Goal: Transaction & Acquisition: Purchase product/service

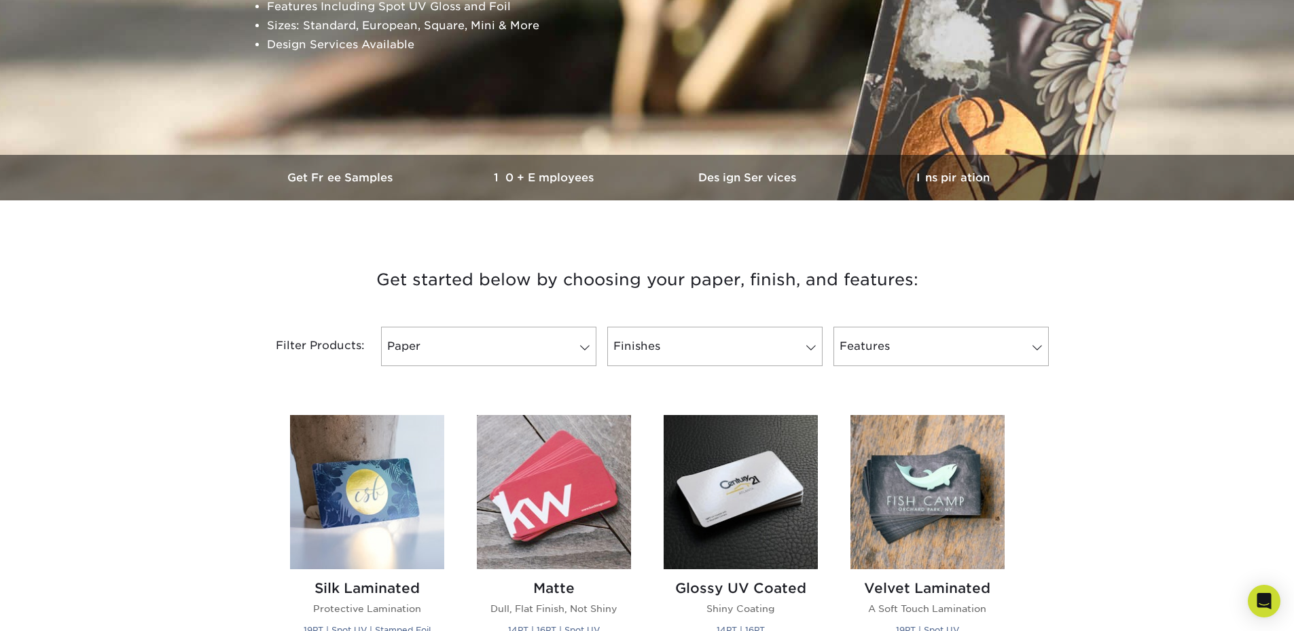
scroll to position [204, 0]
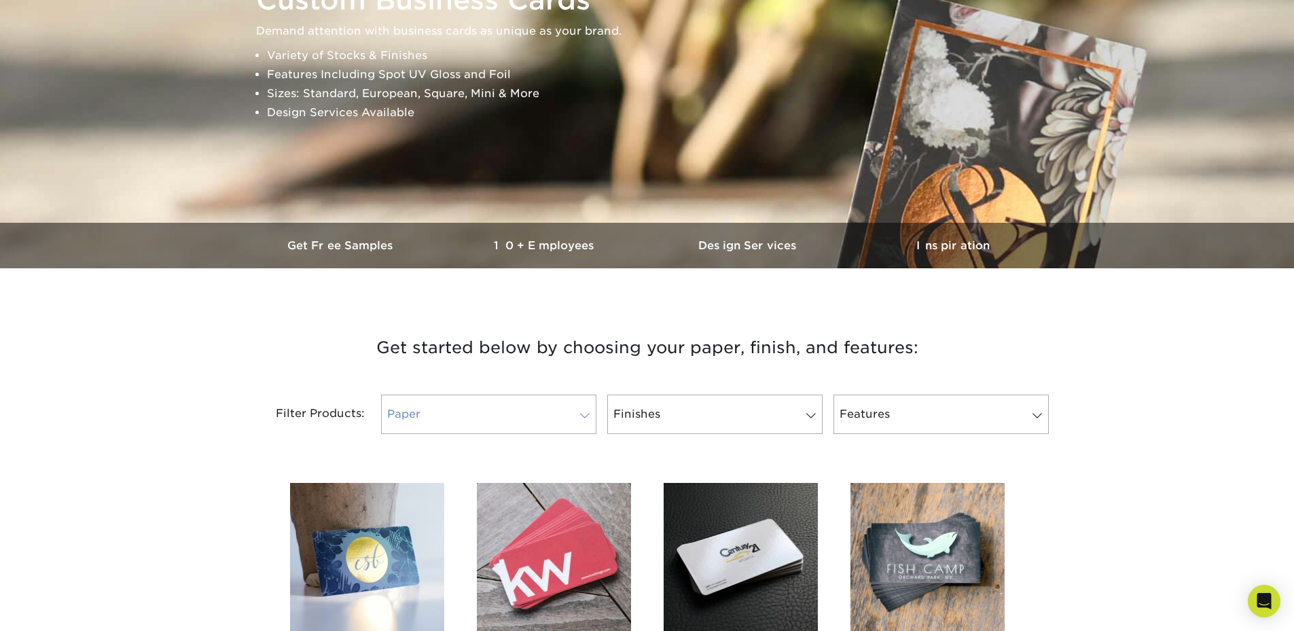
click at [546, 422] on link "Paper" at bounding box center [488, 414] width 215 height 39
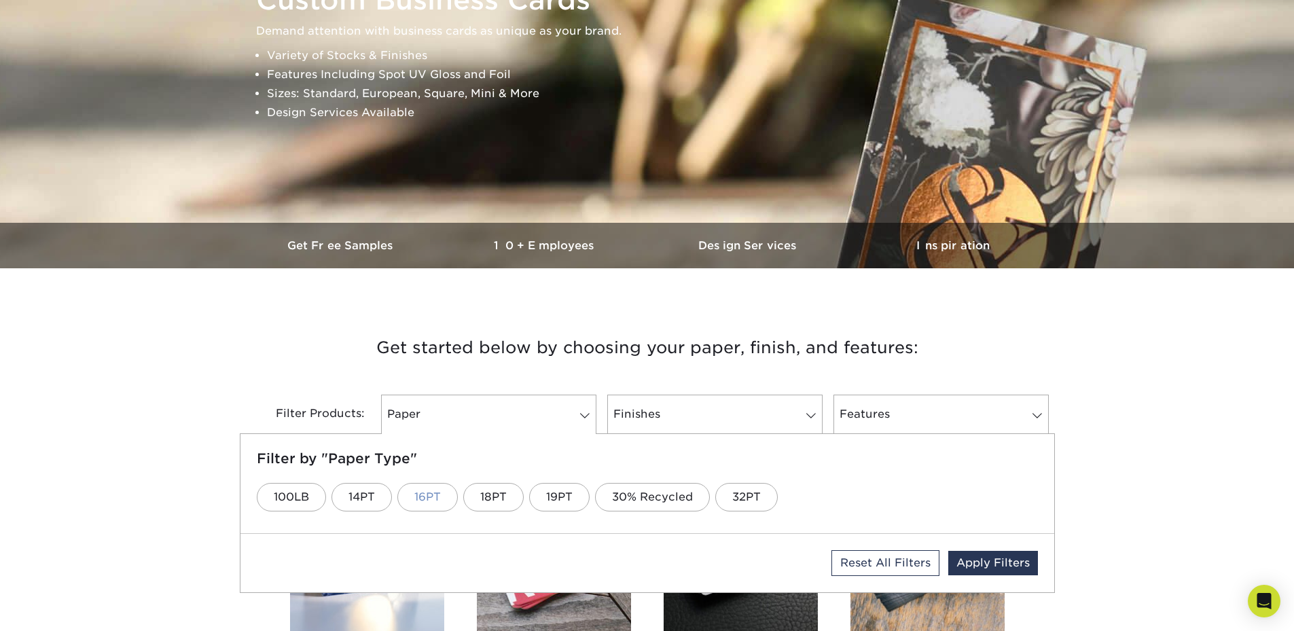
click at [420, 500] on link "16PT" at bounding box center [427, 497] width 60 height 29
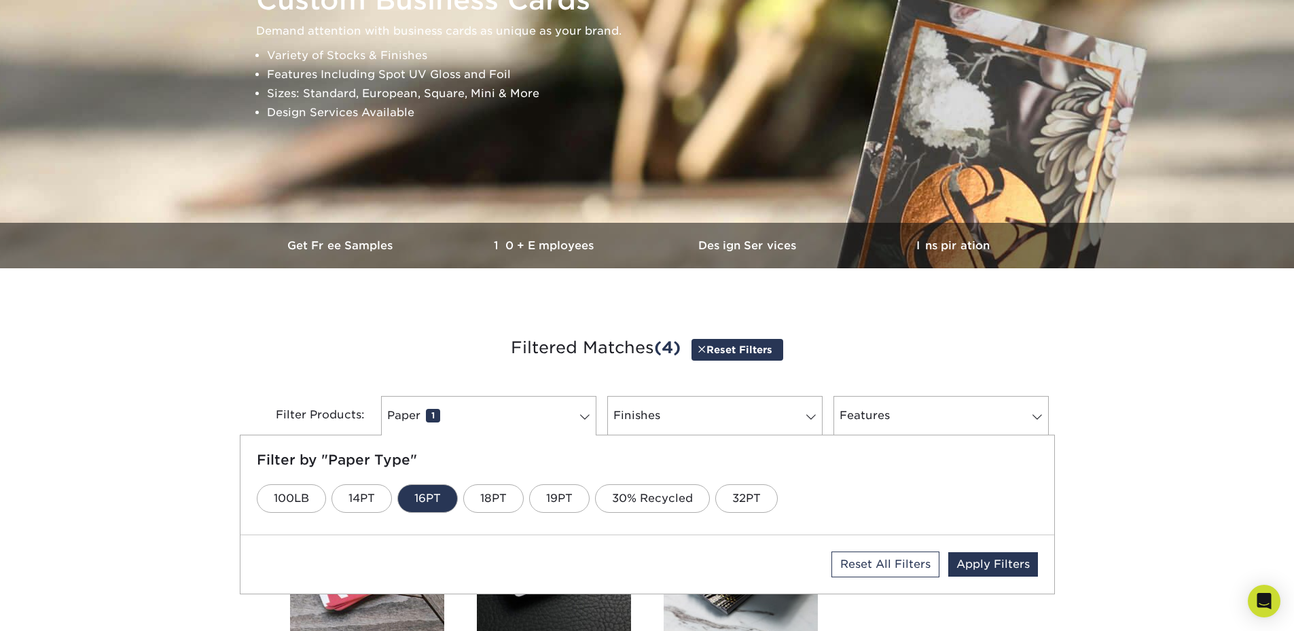
click at [443, 370] on h3 "Filtered Matches (4) Reset Filters" at bounding box center [647, 348] width 795 height 62
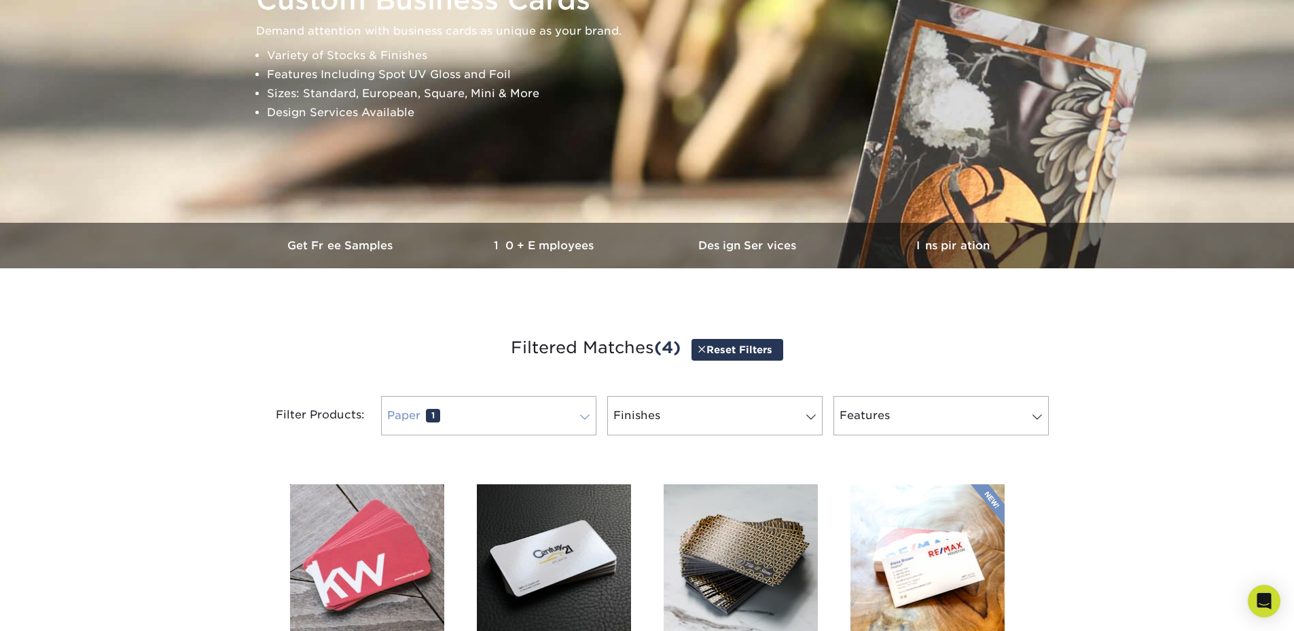
scroll to position [272, 0]
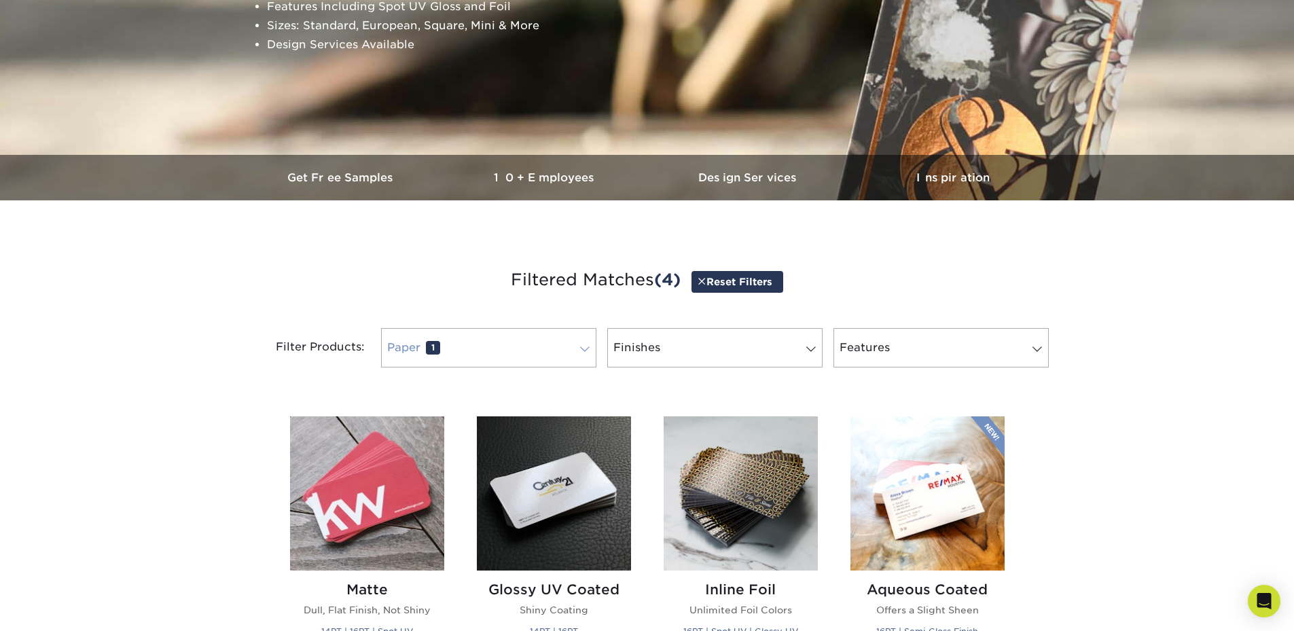
click at [450, 340] on link "Paper 1" at bounding box center [488, 347] width 215 height 39
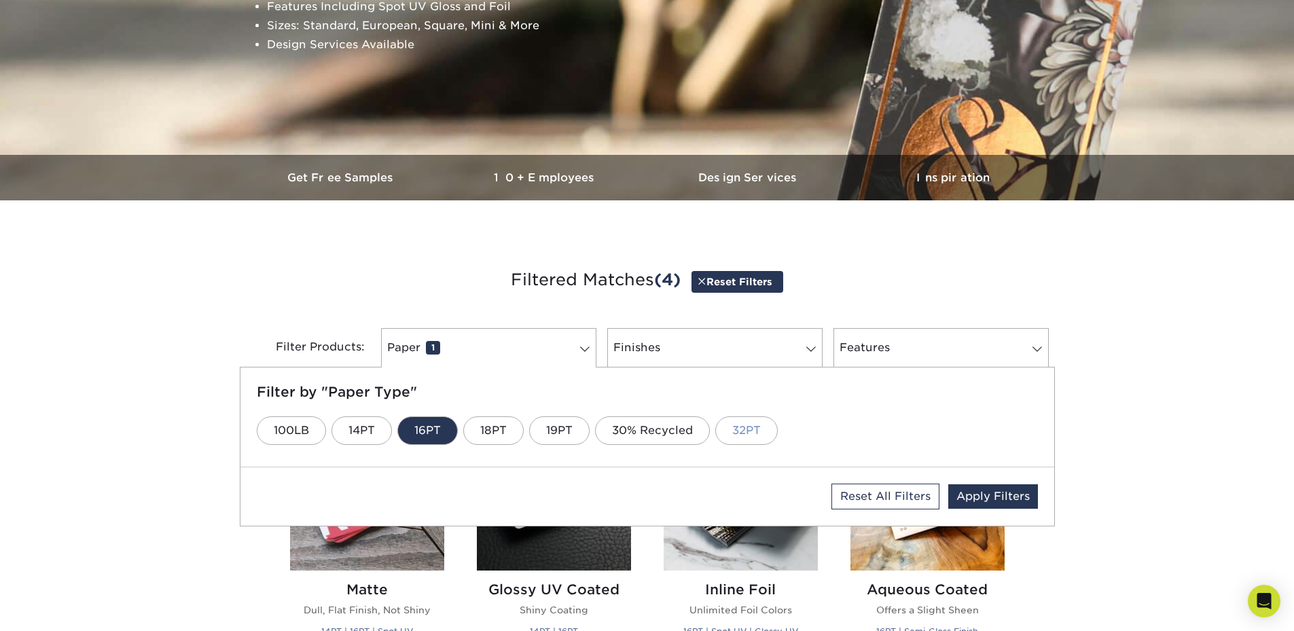
click at [728, 434] on link "32PT" at bounding box center [746, 430] width 62 height 29
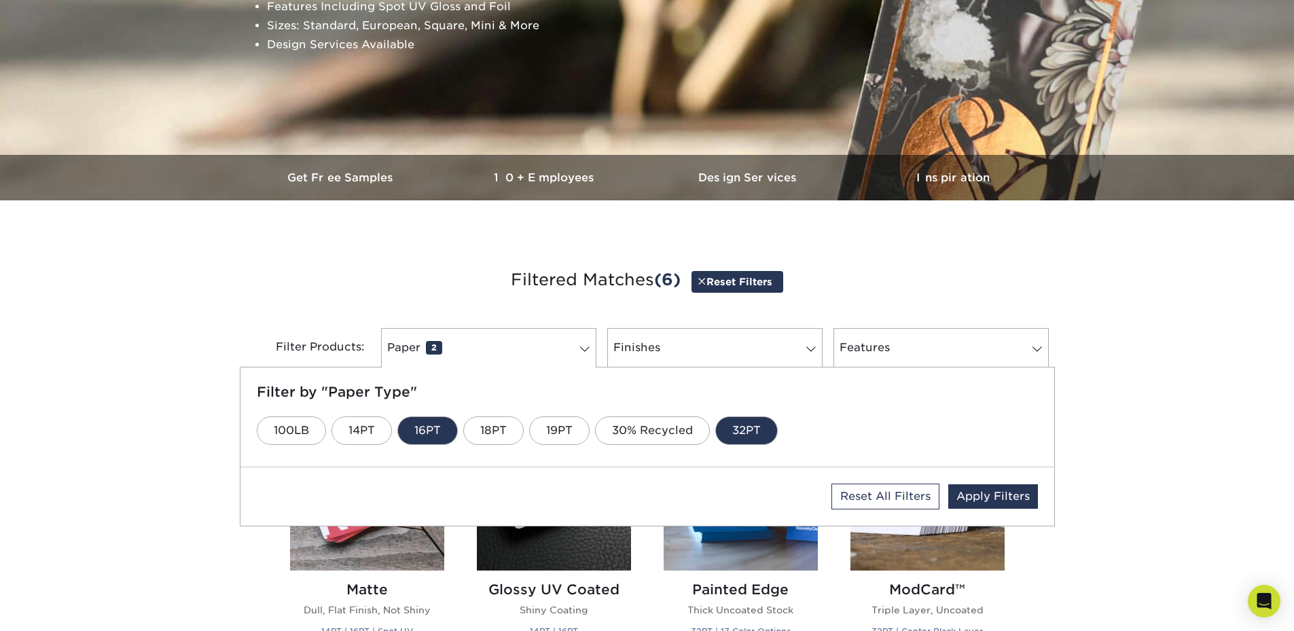
click at [451, 438] on link "16PT" at bounding box center [427, 430] width 60 height 29
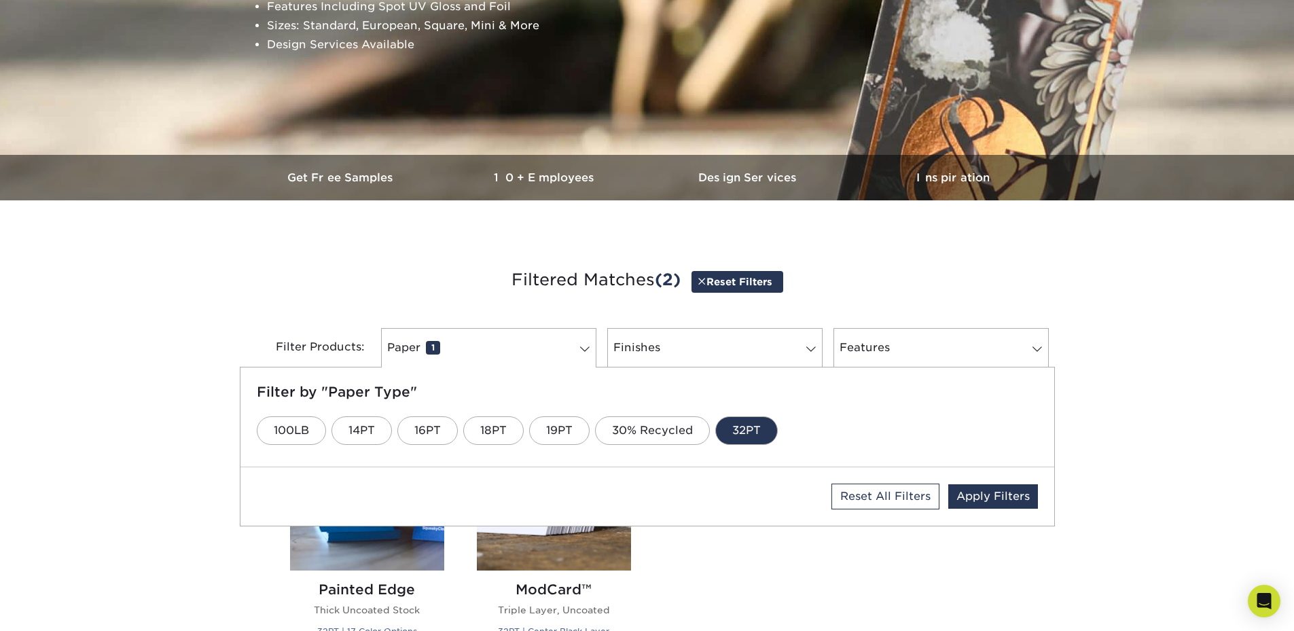
click at [393, 262] on h3 "Filtered Matches (2) Reset Filters" at bounding box center [647, 280] width 795 height 62
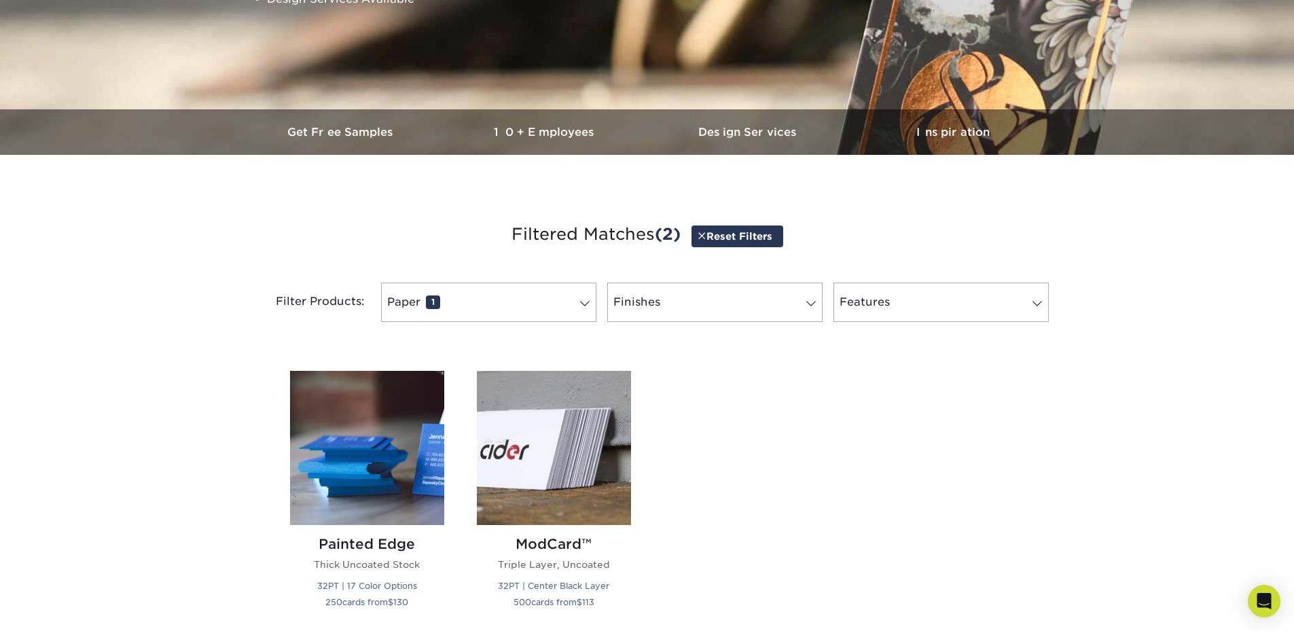
scroll to position [340, 0]
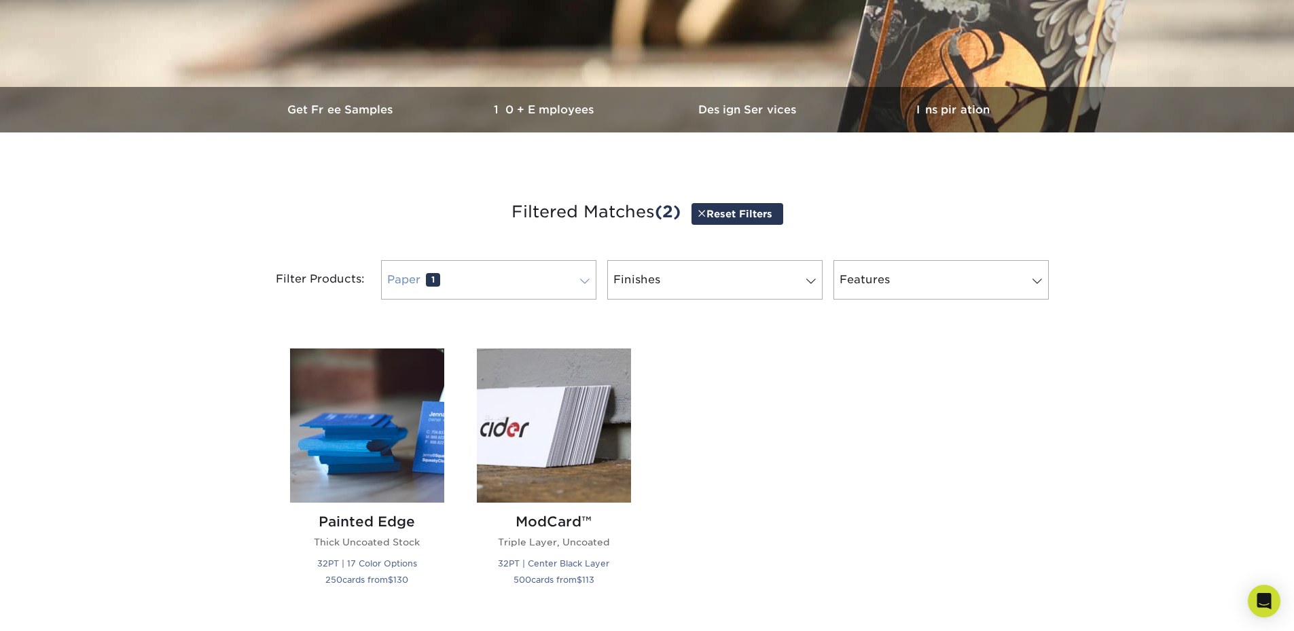
click at [493, 281] on link "Paper 1" at bounding box center [488, 279] width 215 height 39
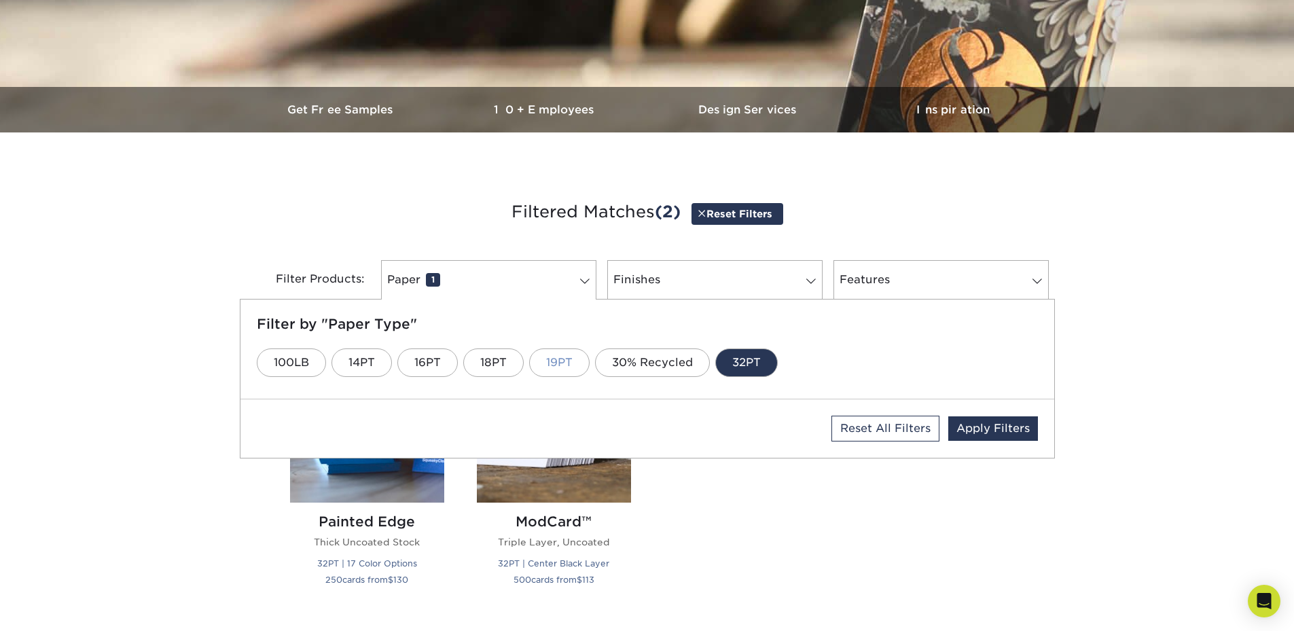
click at [550, 361] on link "19PT" at bounding box center [559, 362] width 60 height 29
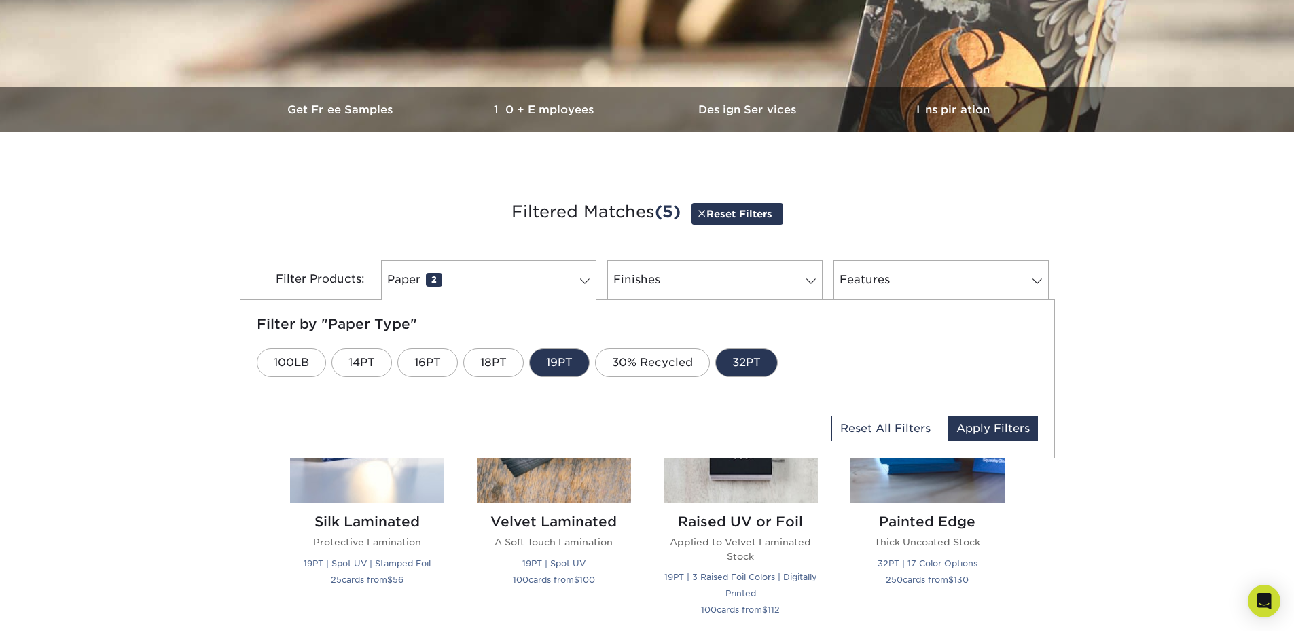
click at [757, 365] on link "32PT" at bounding box center [746, 362] width 62 height 29
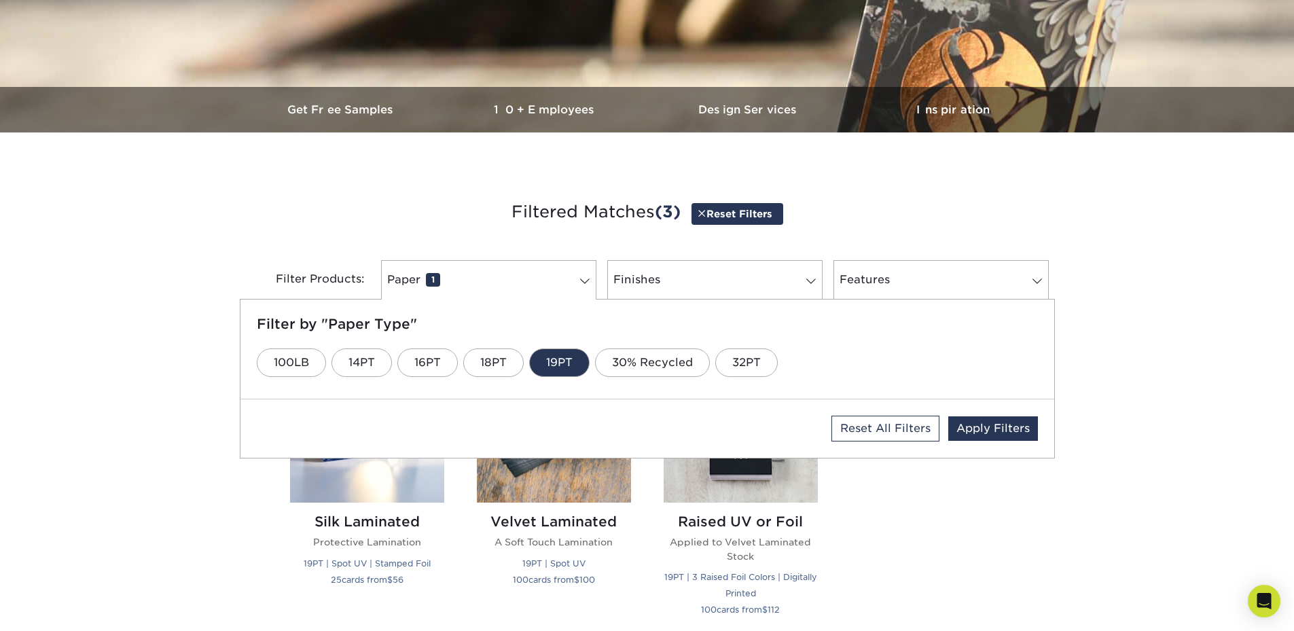
click at [574, 370] on link "19PT" at bounding box center [559, 362] width 60 height 29
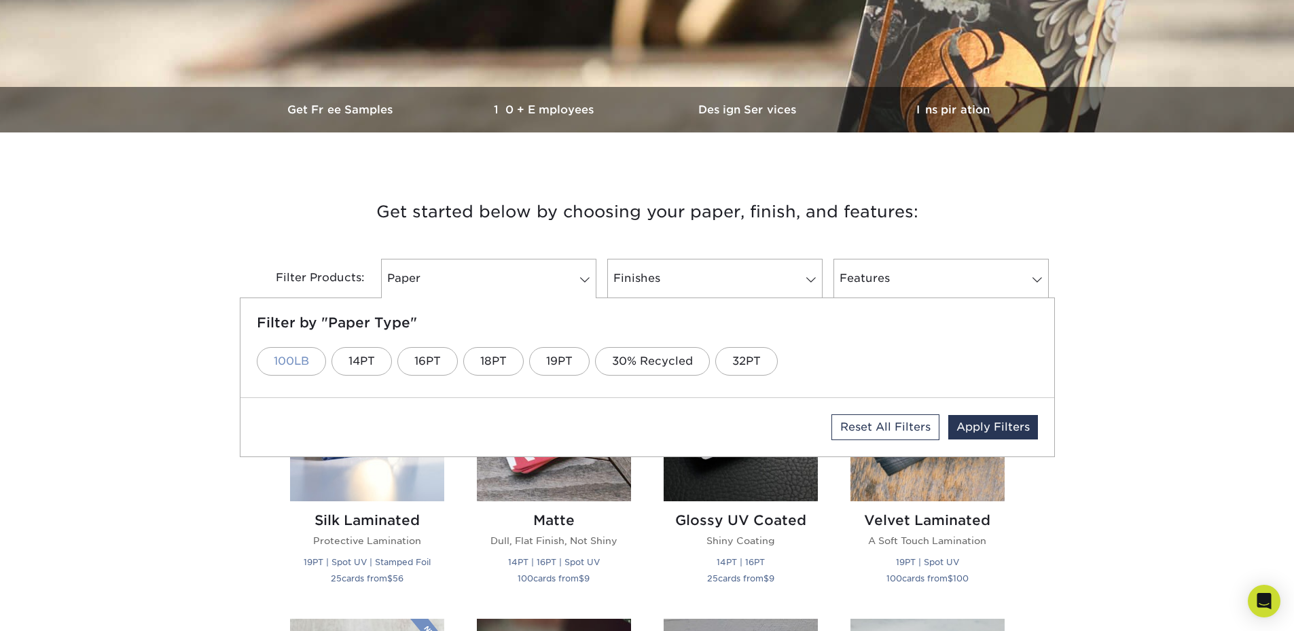
click at [300, 364] on link "100LB" at bounding box center [291, 361] width 69 height 29
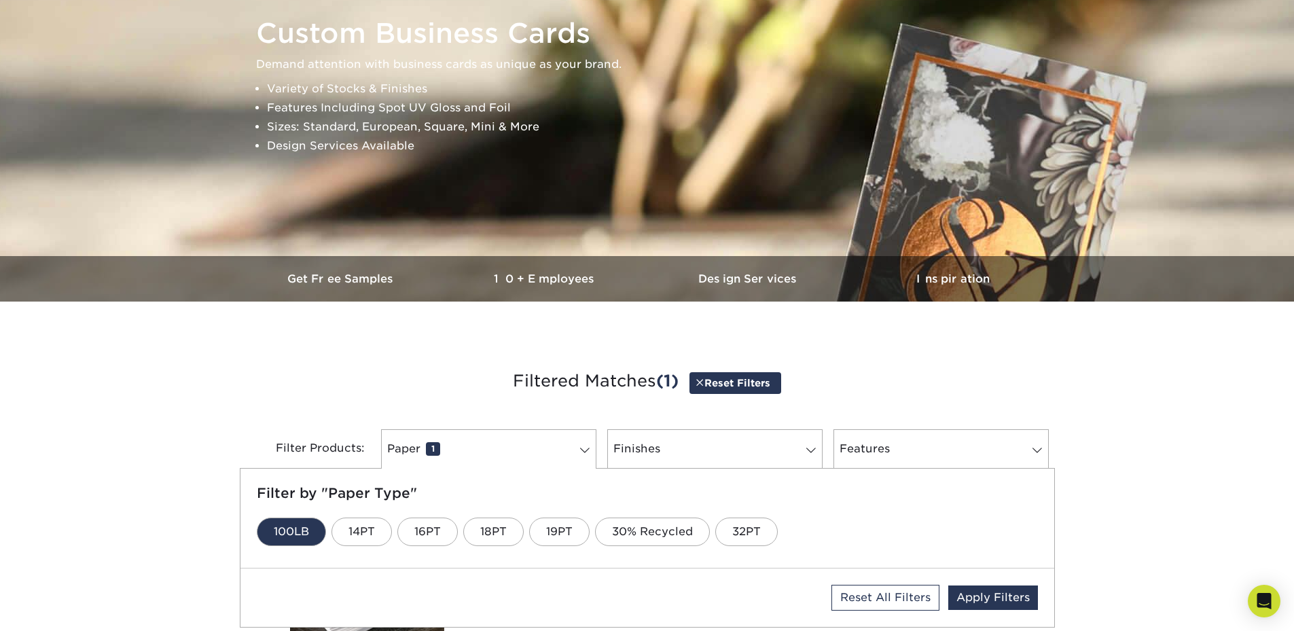
scroll to position [204, 0]
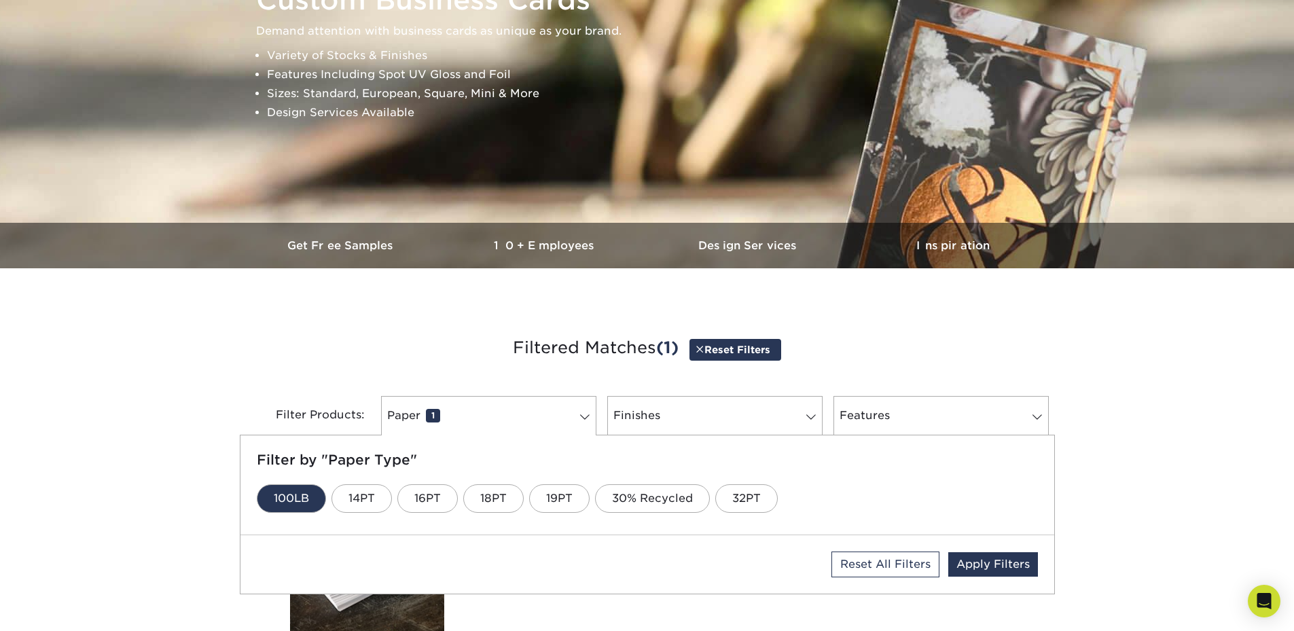
click at [870, 358] on h3 "Filtered Matches (1) Reset Filters" at bounding box center [647, 348] width 795 height 62
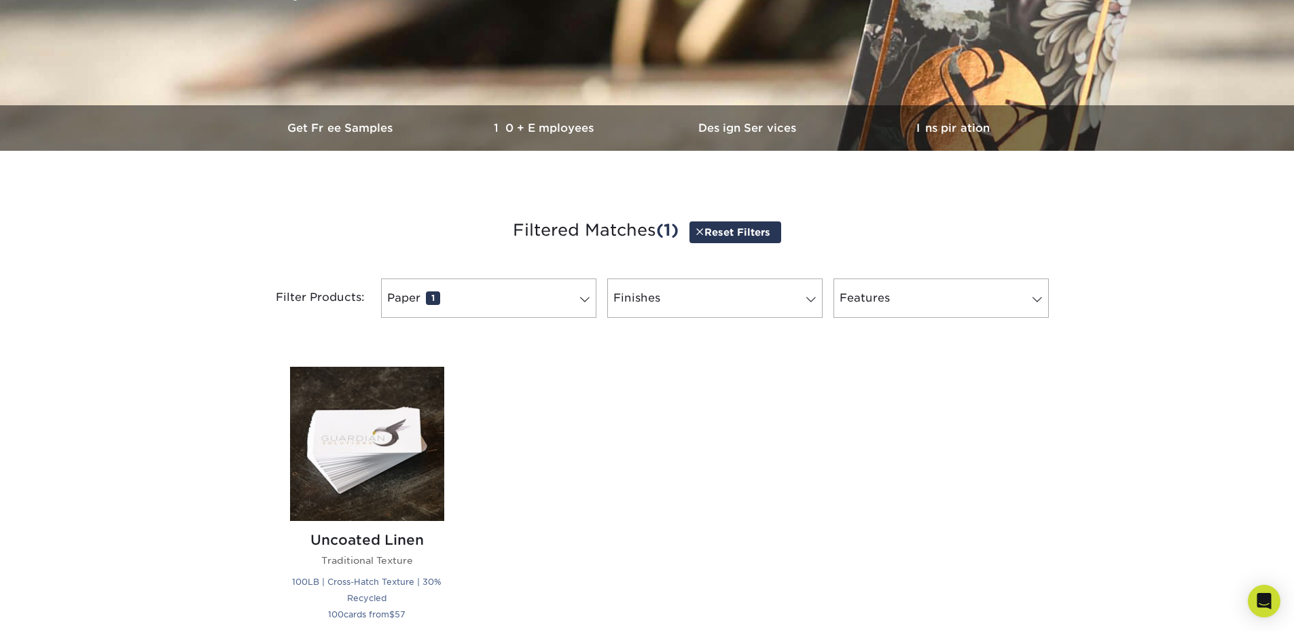
scroll to position [340, 0]
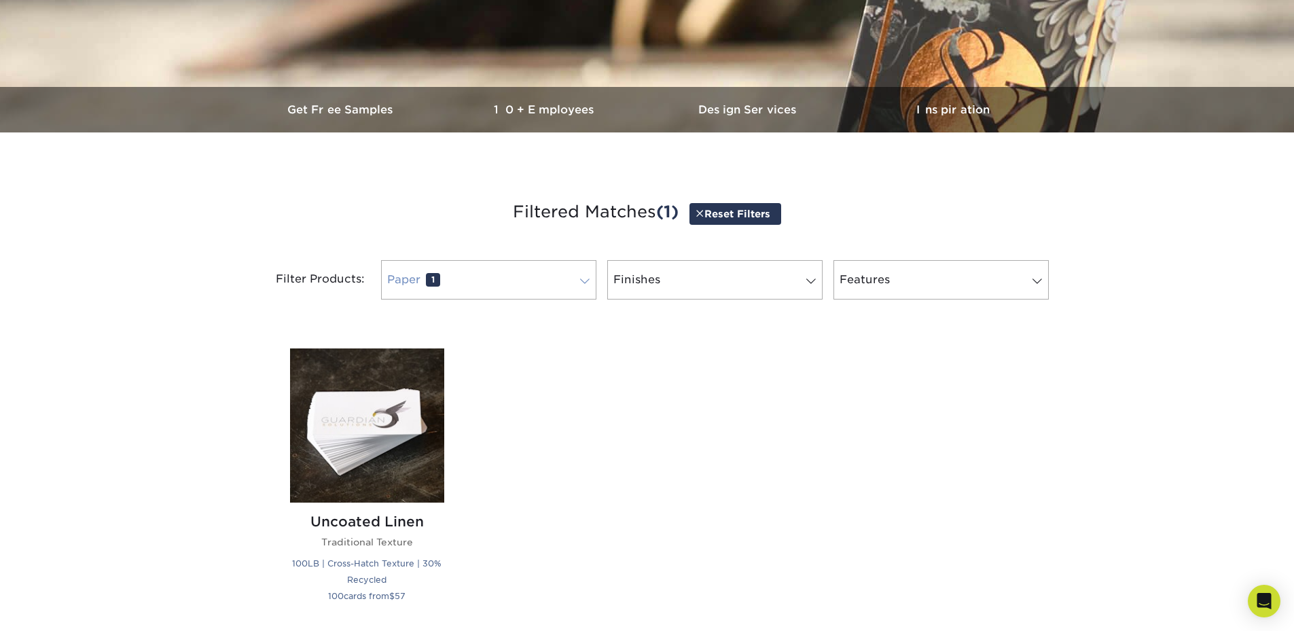
click at [529, 289] on link "Paper 1" at bounding box center [488, 279] width 215 height 39
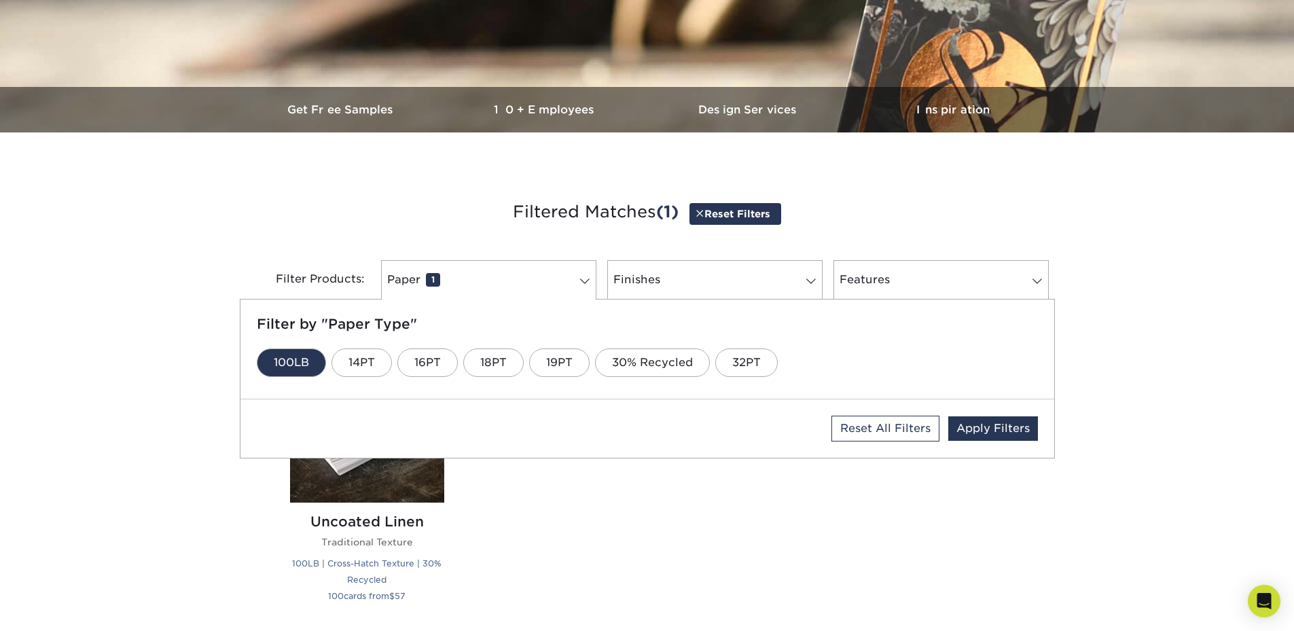
click at [319, 372] on link "100LB" at bounding box center [291, 362] width 69 height 29
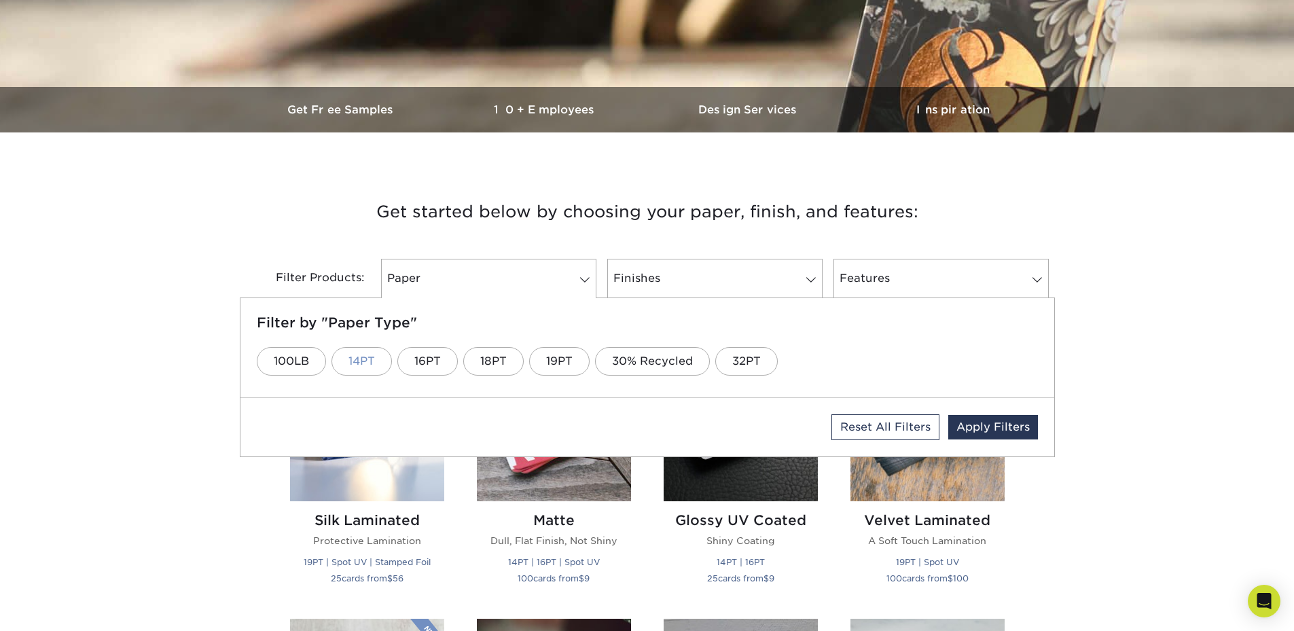
click at [348, 363] on link "14PT" at bounding box center [362, 361] width 60 height 29
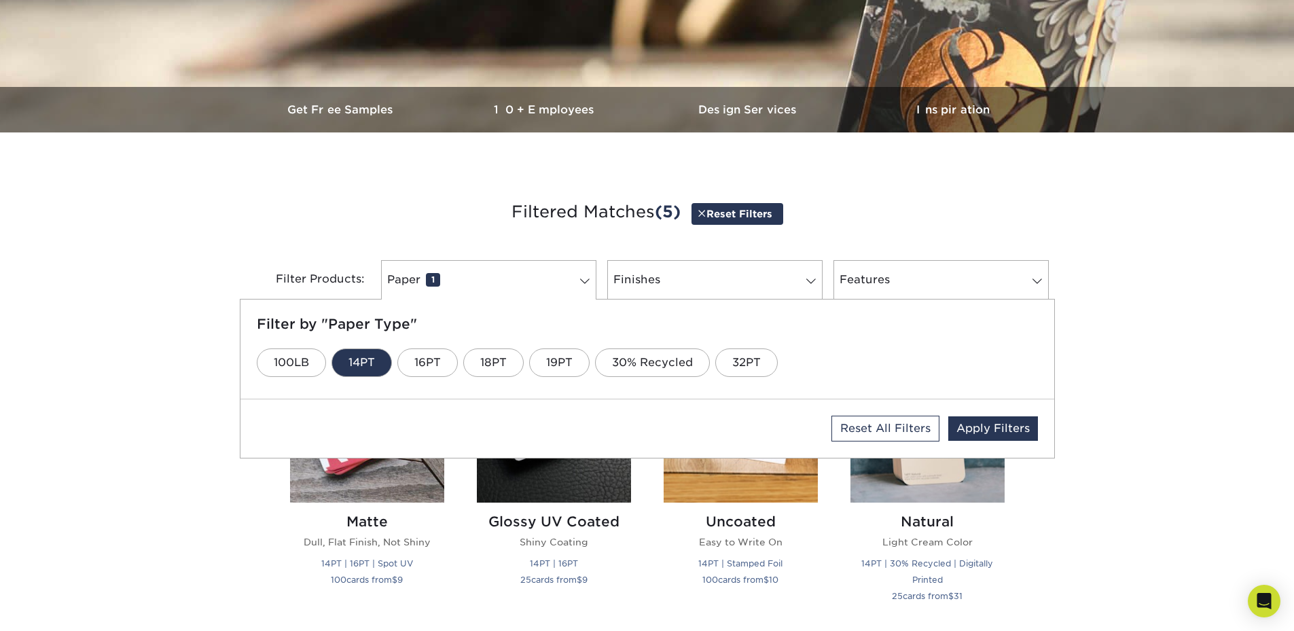
click at [272, 513] on div "Get started below by choosing your paper, finish, and features: Filtered Matche…" at bounding box center [647, 614] width 1294 height 899
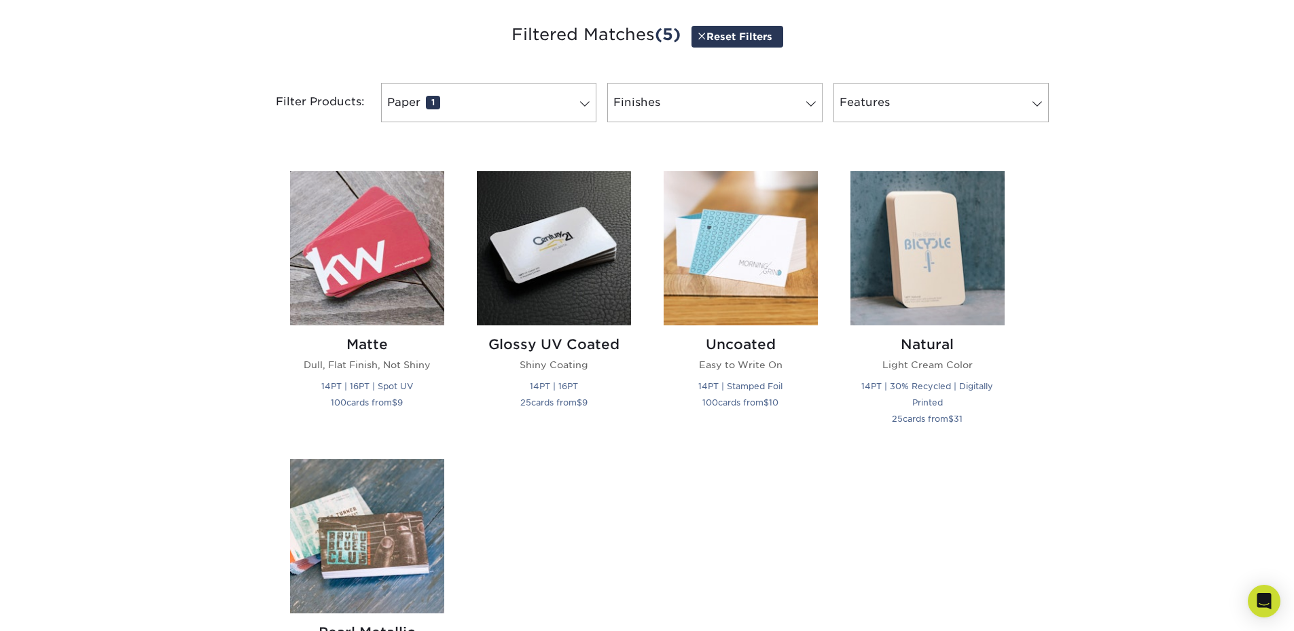
scroll to position [543, 0]
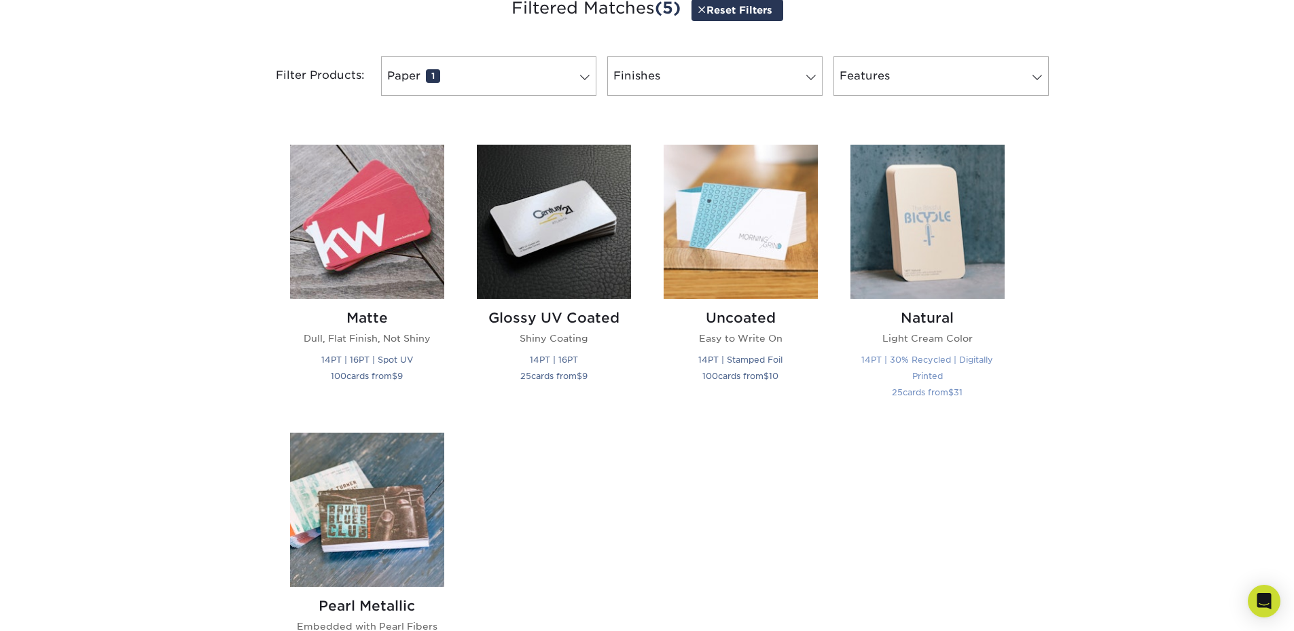
click at [942, 237] on img at bounding box center [928, 222] width 154 height 154
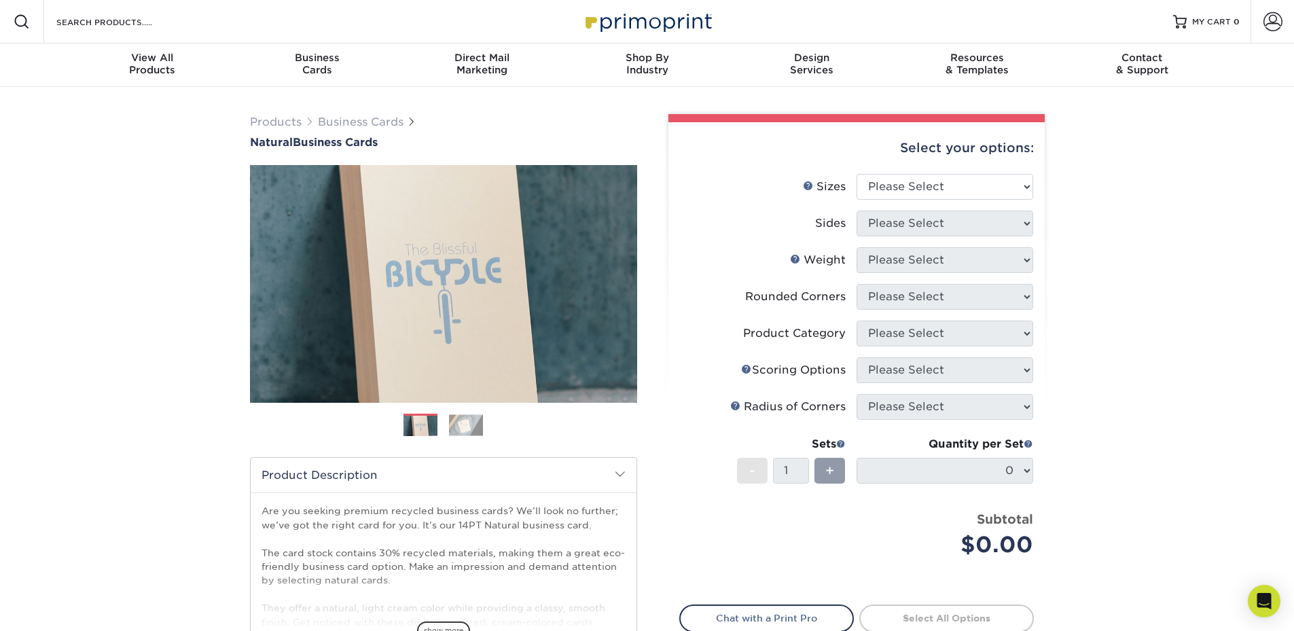
click at [454, 427] on img at bounding box center [466, 424] width 34 height 21
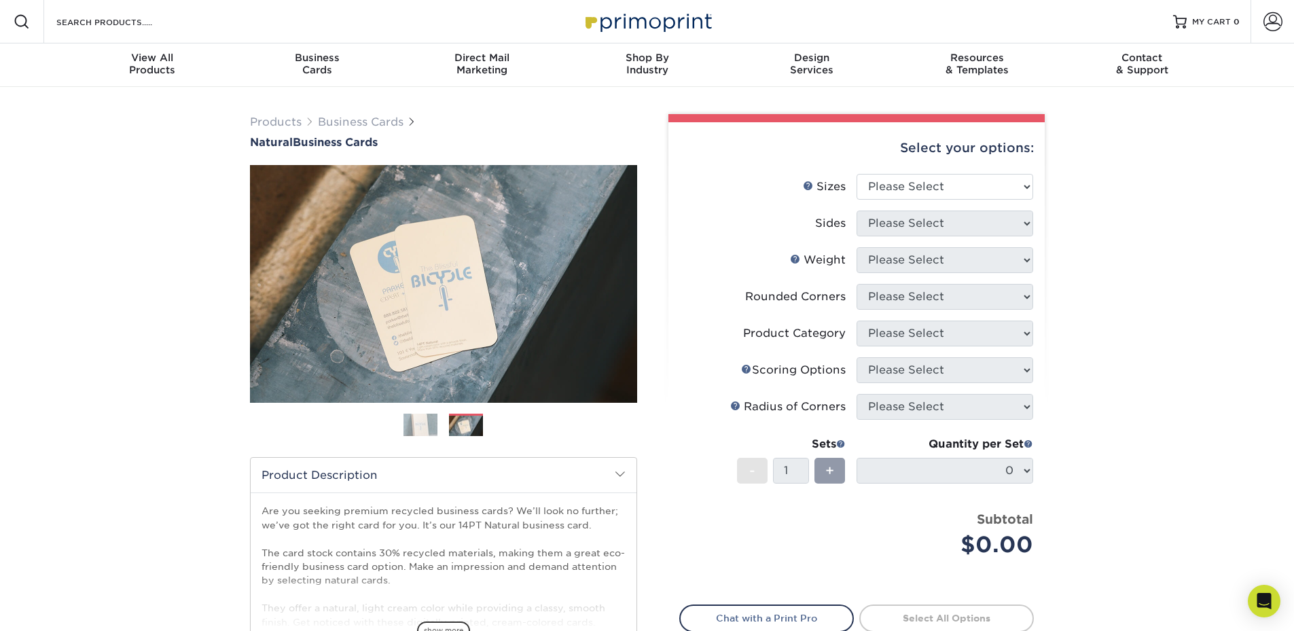
click at [427, 428] on img at bounding box center [421, 425] width 34 height 34
